Goal: Task Accomplishment & Management: Complete application form

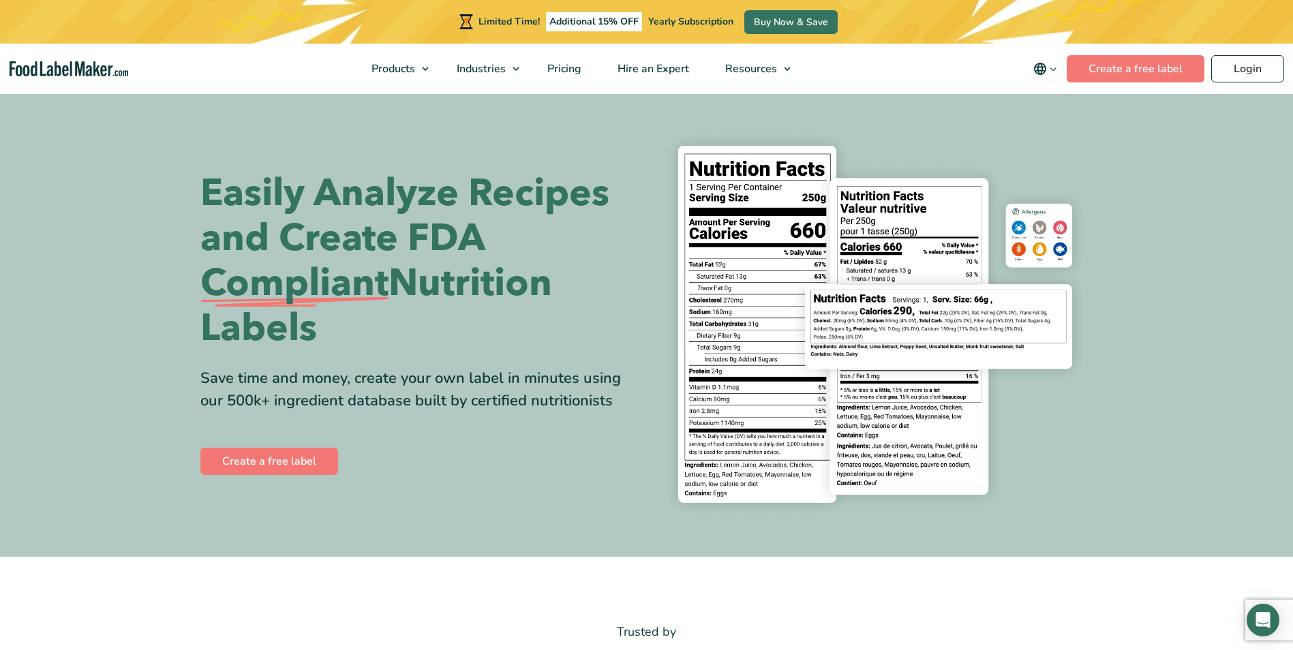
click at [275, 477] on div "Create a free label" at bounding box center [418, 461] width 436 height 33
click at [286, 465] on link "Create a free label" at bounding box center [269, 461] width 138 height 27
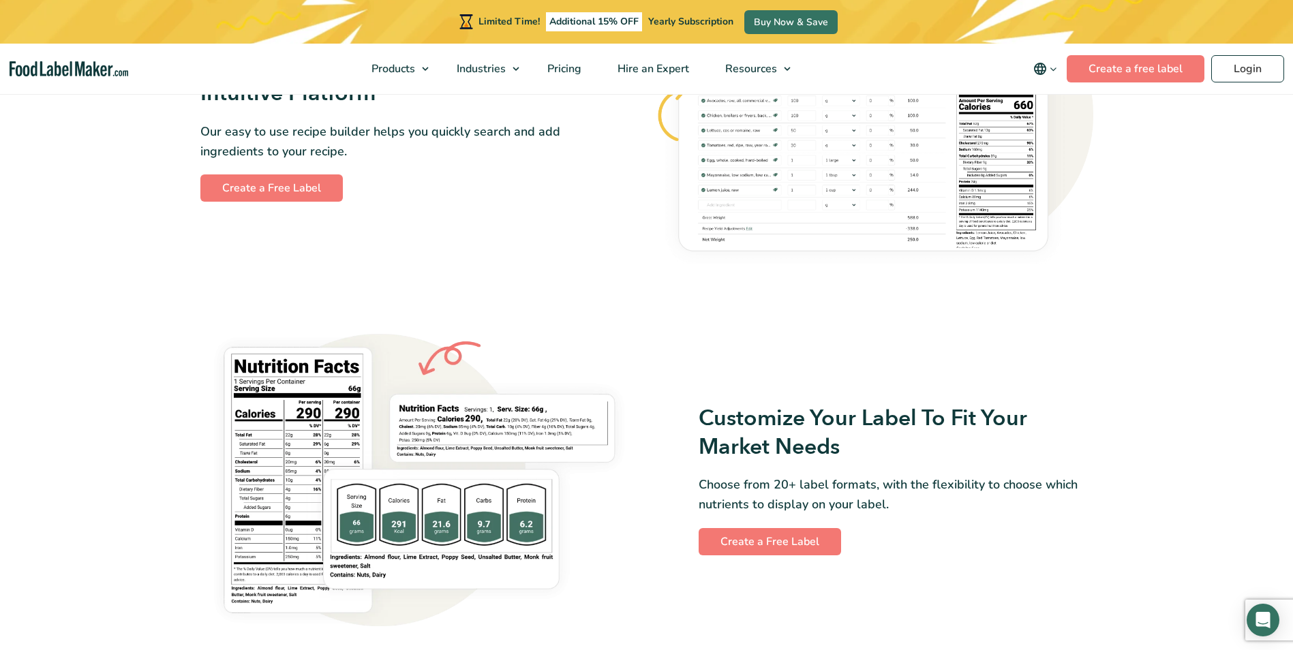
scroll to position [818, 0]
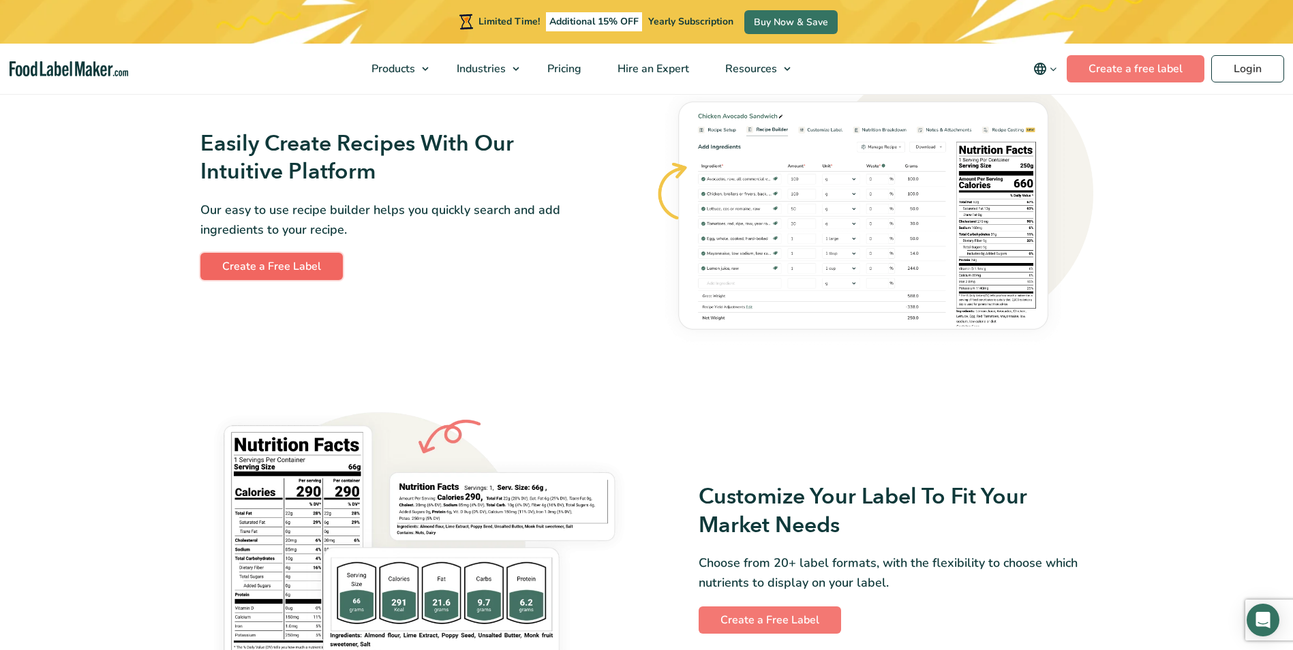
click at [291, 259] on link "Create a Free Label" at bounding box center [271, 266] width 143 height 27
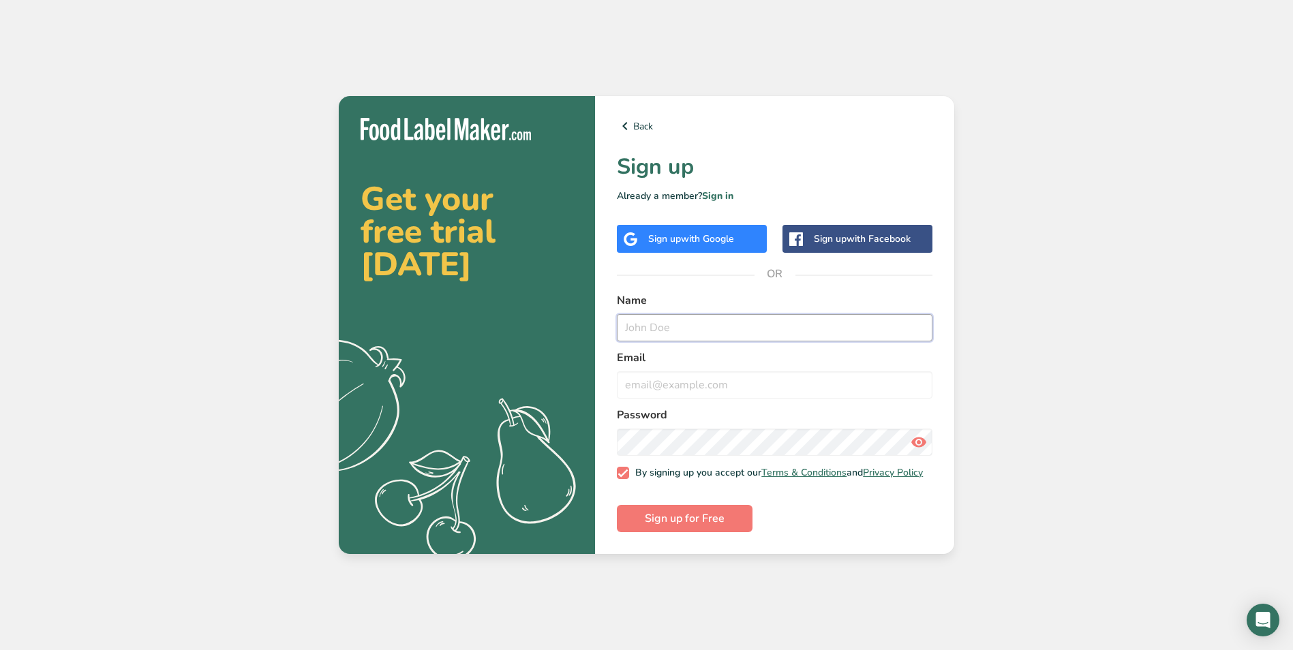
click at [673, 314] on input "text" at bounding box center [775, 327] width 316 height 27
type input "Chance [PERSON_NAME]"
type input "[EMAIL_ADDRESS][DOMAIN_NAME]"
click at [682, 521] on span "Sign up for Free" at bounding box center [685, 519] width 80 height 16
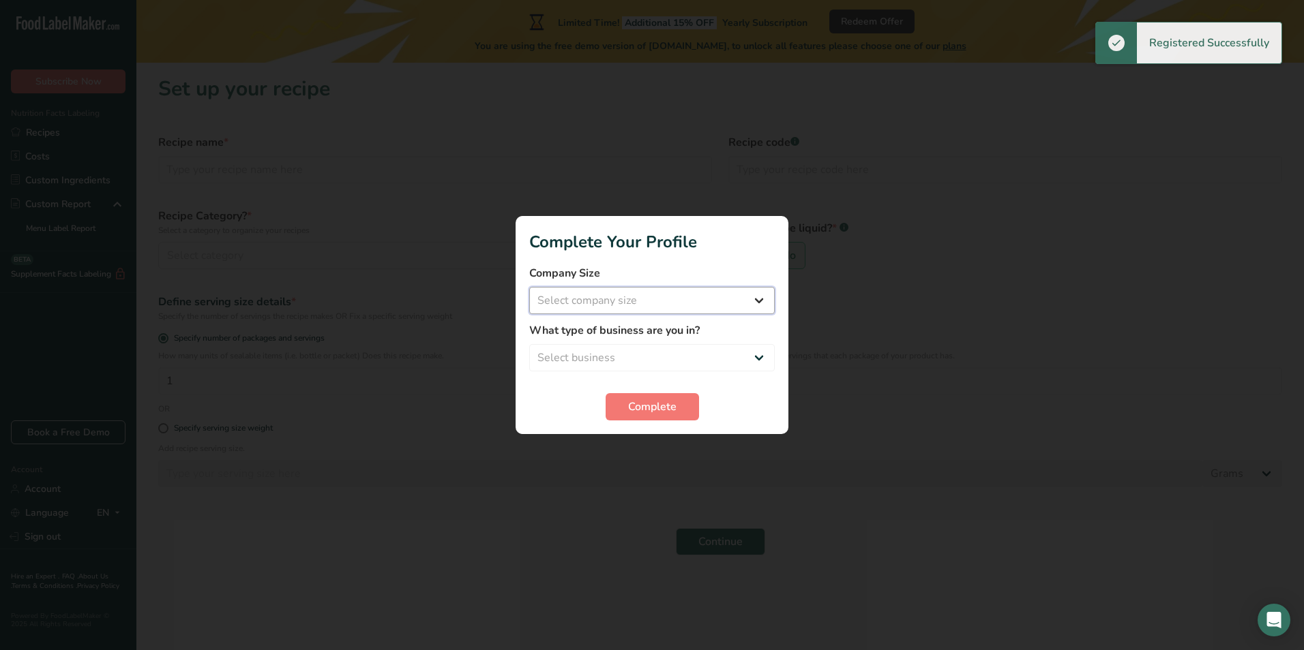
click at [721, 293] on select "Select company size Fewer than 10 Employees 10 to 50 Employees 51 to 500 Employ…" at bounding box center [651, 300] width 245 height 27
select select "3"
click at [529, 287] on select "Select company size Fewer than 10 Employees 10 to 50 Employees 51 to 500 Employ…" at bounding box center [651, 300] width 245 height 27
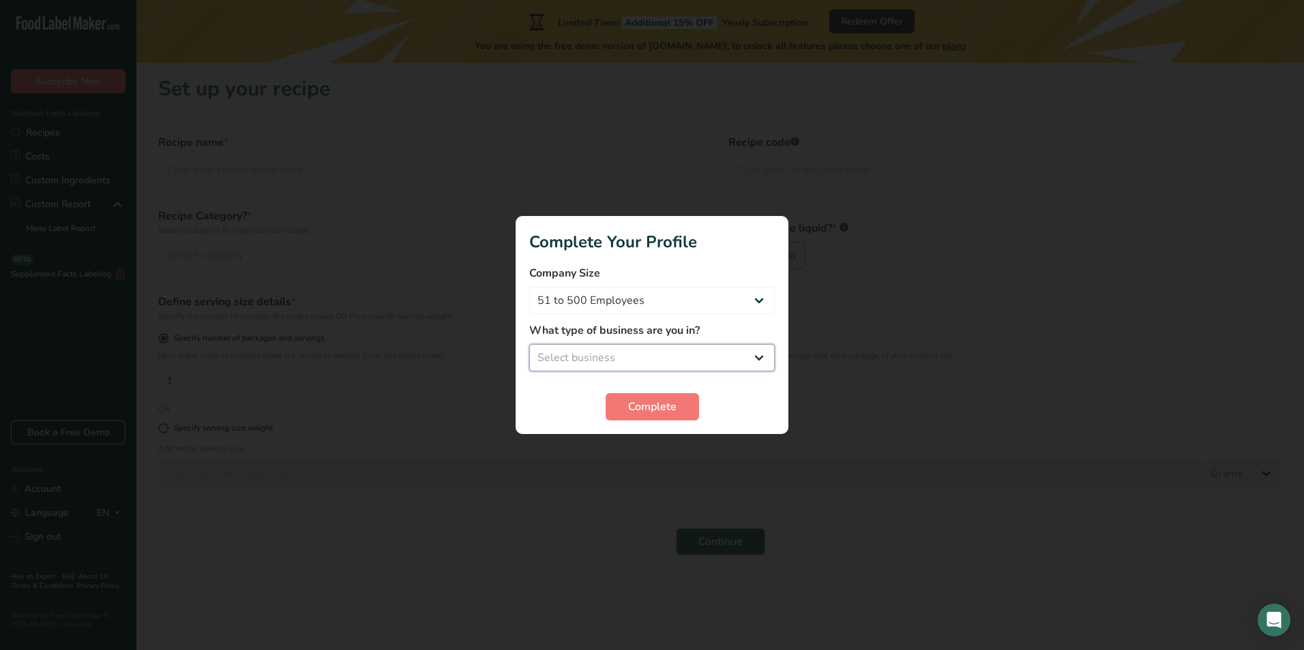
click at [672, 359] on select "Select business Packaged Food Manufacturer Restaurant & Cafe Bakery Meal Plans …" at bounding box center [651, 357] width 245 height 27
select select "1"
click at [529, 344] on select "Select business Packaged Food Manufacturer Restaurant & Cafe Bakery Meal Plans …" at bounding box center [651, 357] width 245 height 27
click at [641, 411] on span "Complete" at bounding box center [652, 407] width 48 height 16
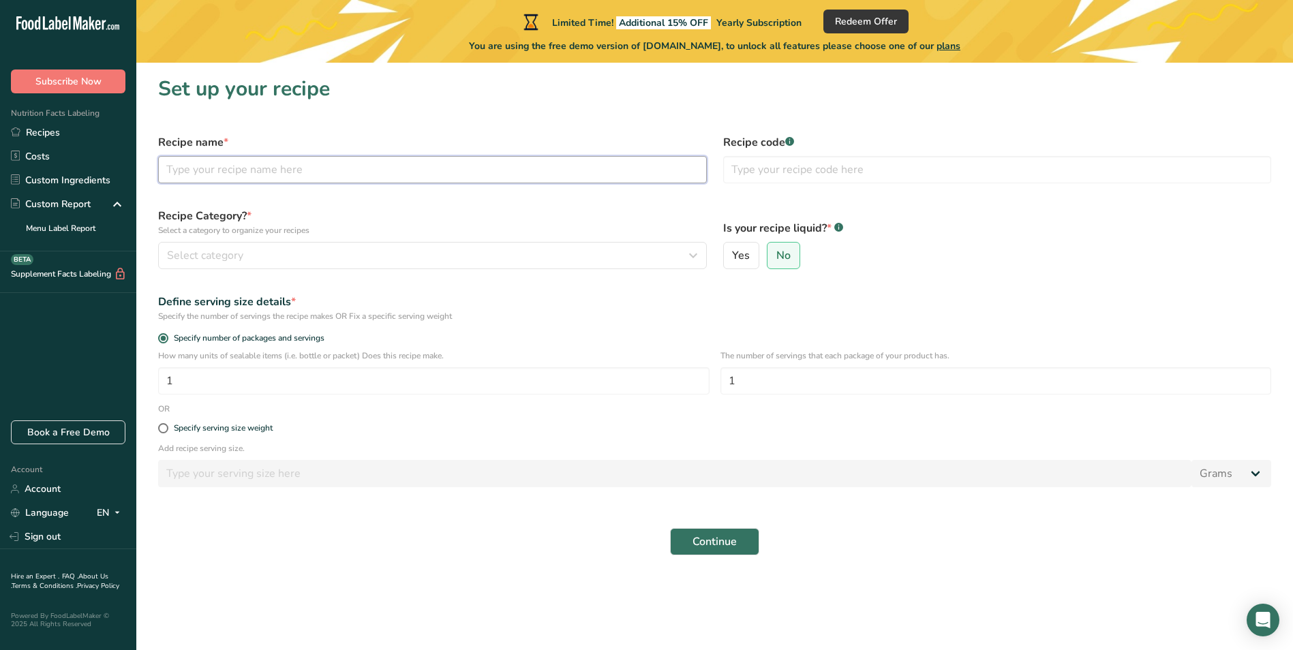
click at [371, 165] on input "text" at bounding box center [432, 169] width 549 height 27
type input "Diced Pork"
click at [393, 256] on div "Select category" at bounding box center [428, 256] width 523 height 16
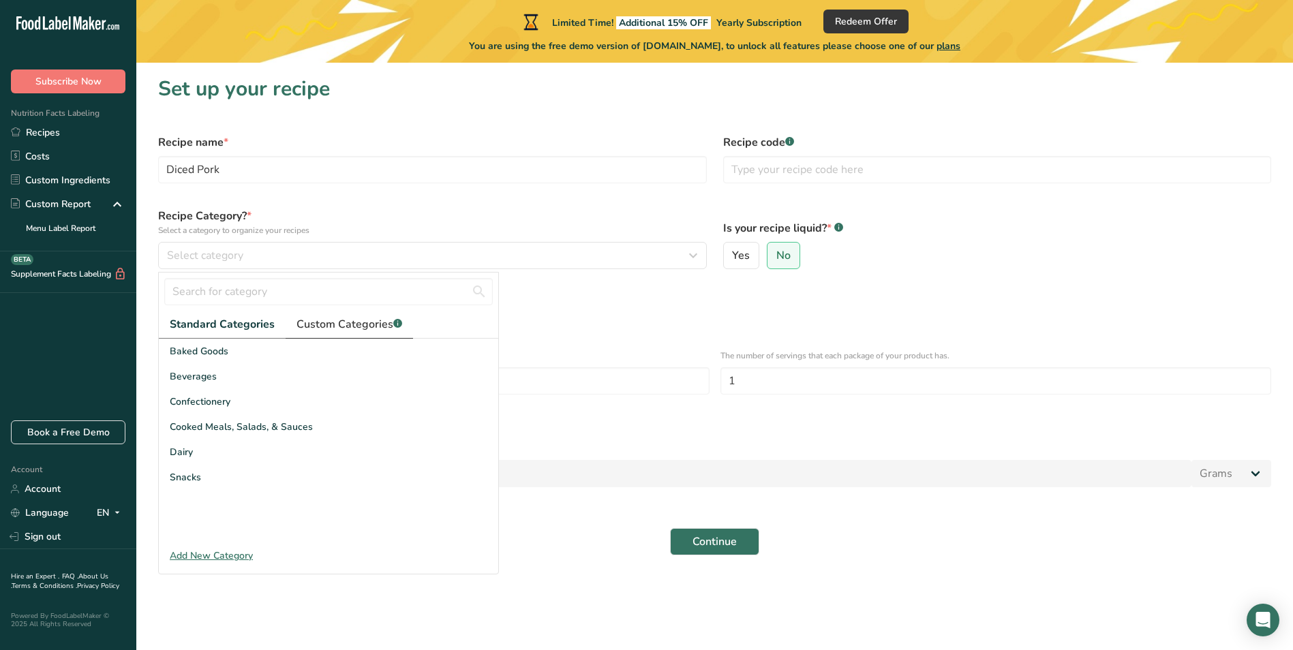
click at [343, 330] on span "Custom Categories .a-a{fill:#347362;}.b-a{fill:#fff;}" at bounding box center [350, 324] width 106 height 16
click at [254, 331] on span "Standard Categories" at bounding box center [222, 324] width 104 height 16
click at [277, 282] on input "text" at bounding box center [328, 291] width 329 height 27
type input "m"
type input "p"
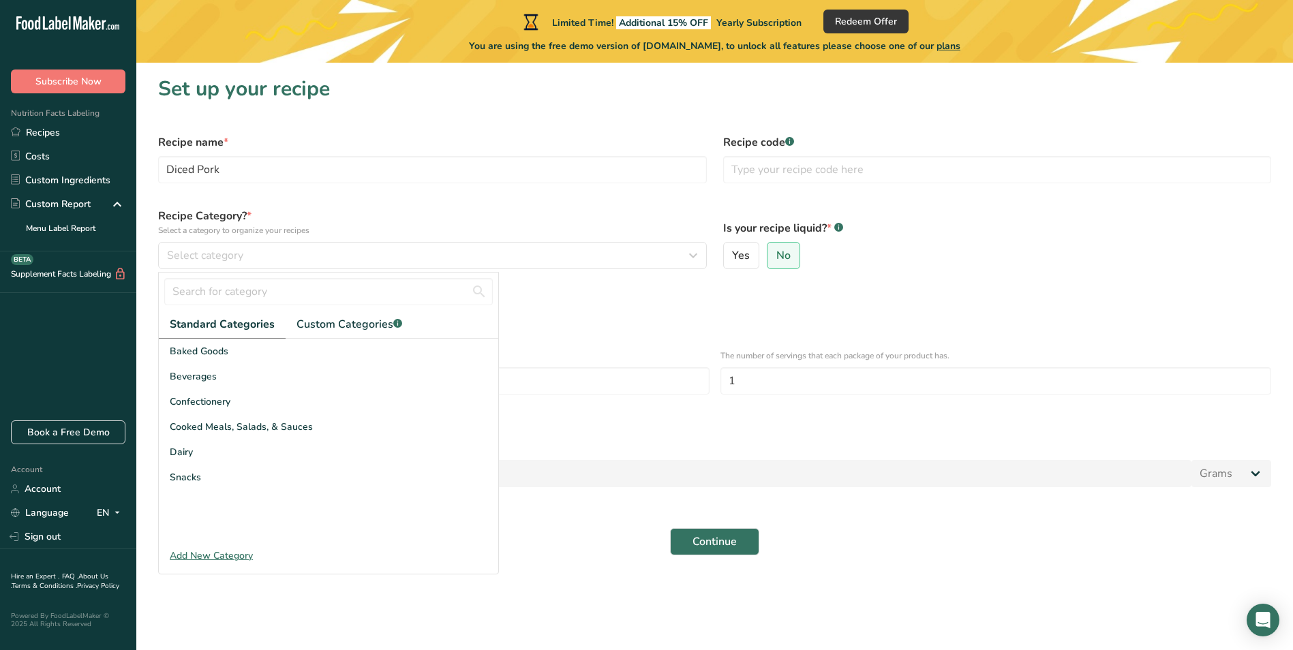
click at [211, 558] on div "Add New Category" at bounding box center [329, 556] width 340 height 14
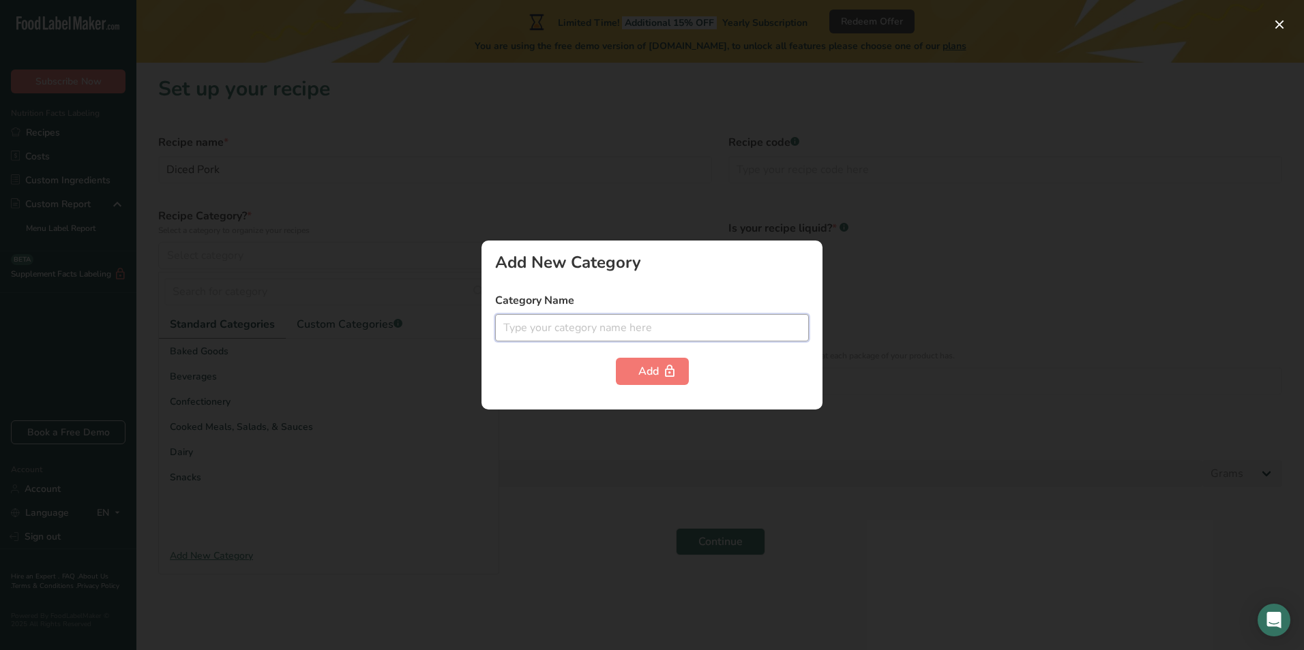
click at [605, 334] on input "text" at bounding box center [652, 327] width 314 height 27
type input "Pork"
click at [957, 115] on div at bounding box center [652, 325] width 1304 height 650
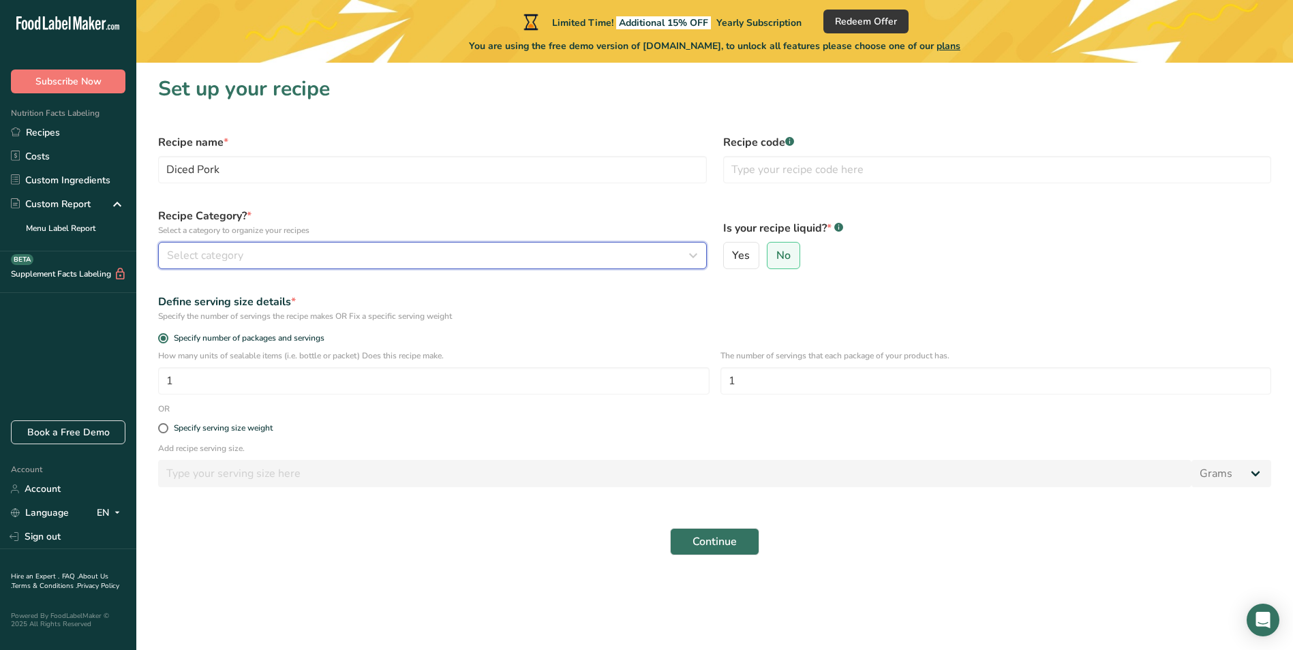
click at [269, 256] on div "Select category" at bounding box center [428, 256] width 523 height 16
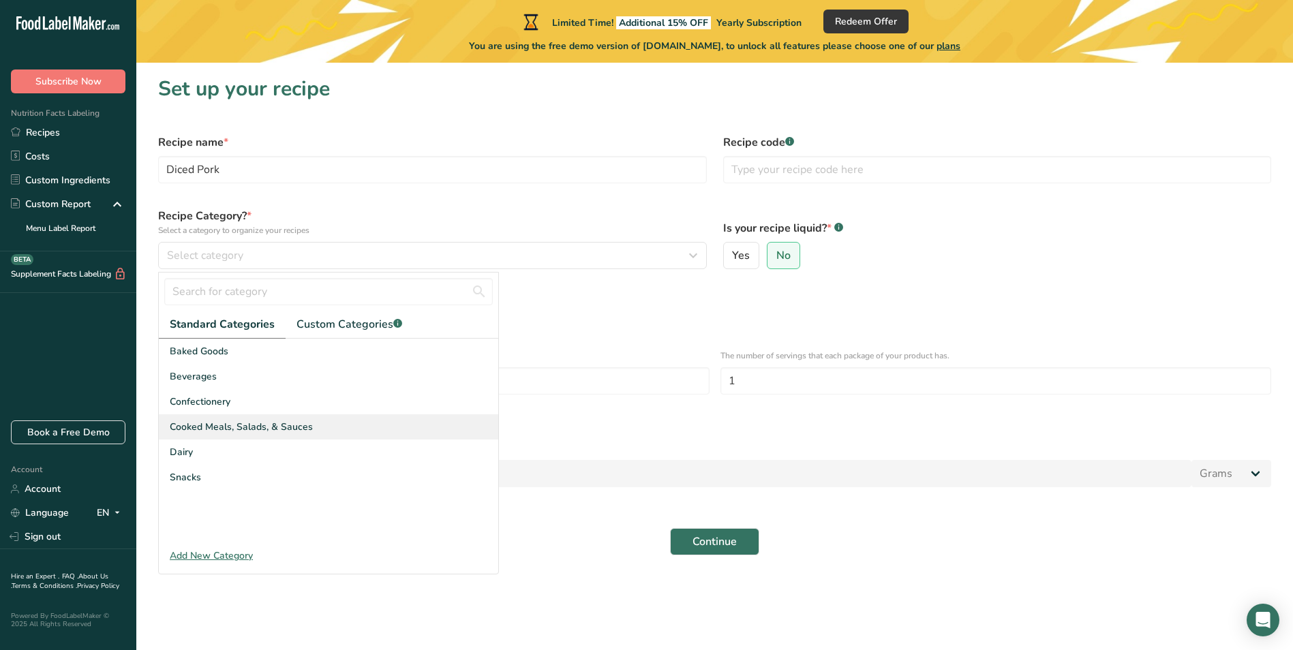
click at [180, 415] on div "Cooked Meals, Salads, & Sauces" at bounding box center [329, 427] width 340 height 25
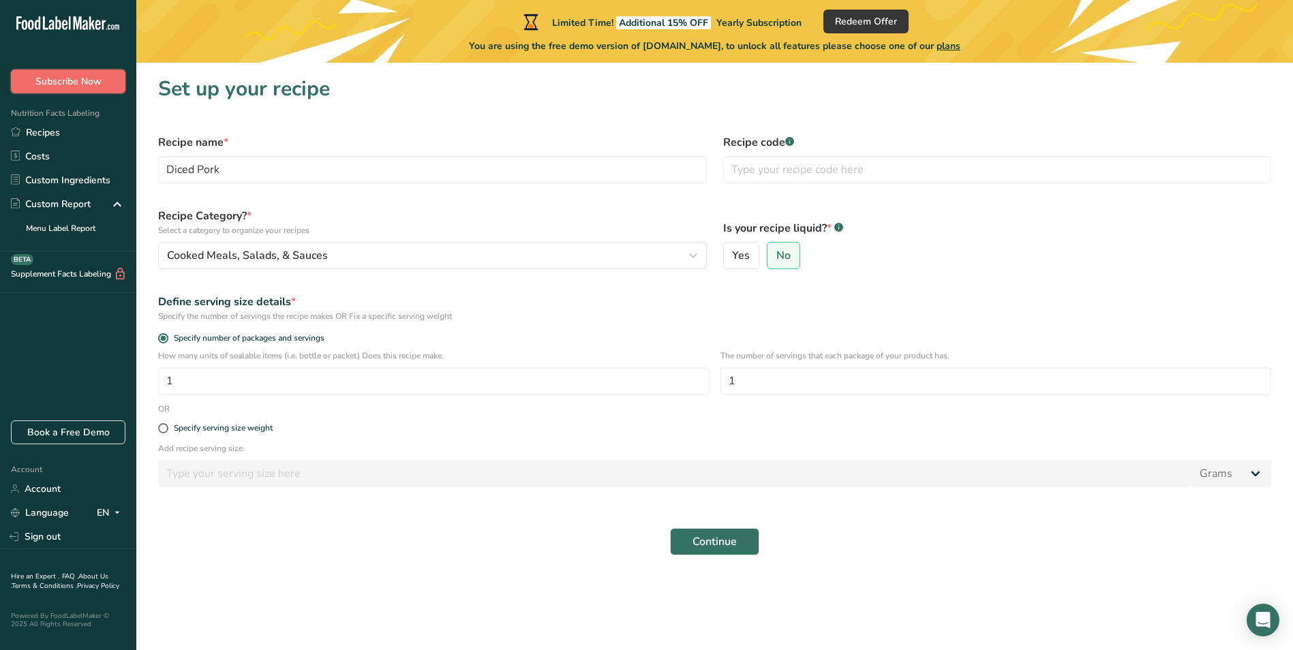
click at [88, 78] on span "Subscribe Now" at bounding box center [68, 81] width 66 height 14
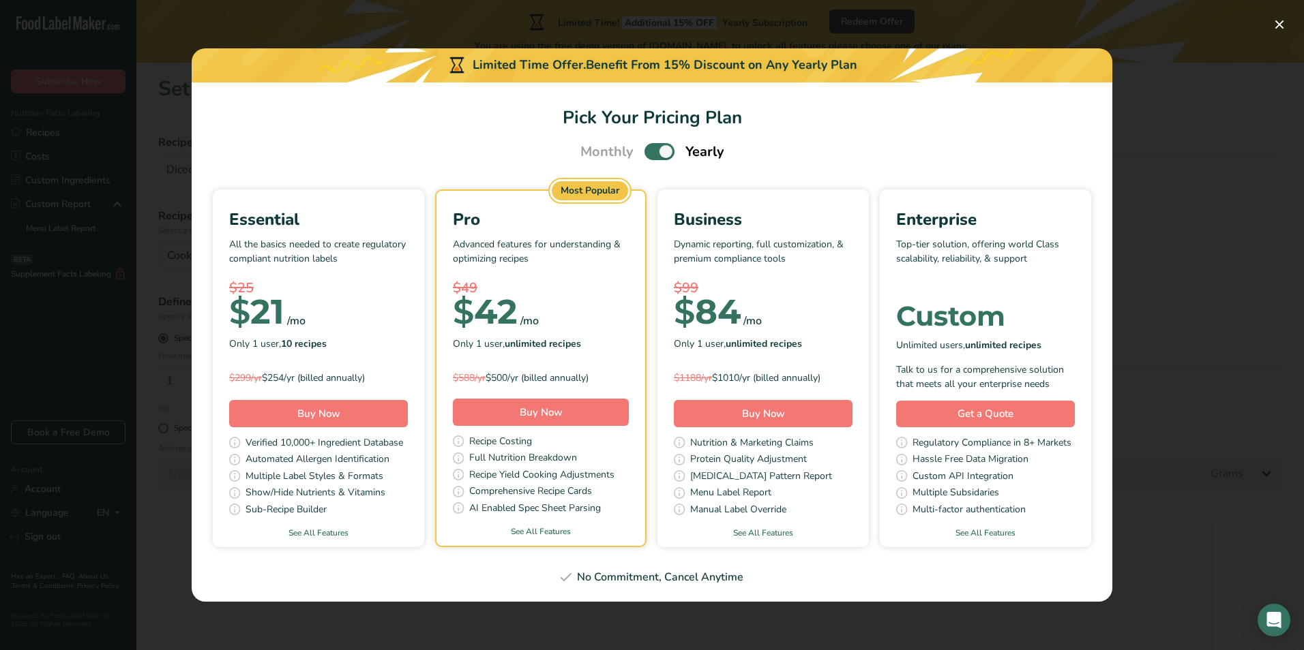
click at [1282, 123] on div "Pick Your Pricing Plan Modal" at bounding box center [652, 325] width 1304 height 650
